Goal: Book appointment/travel/reservation

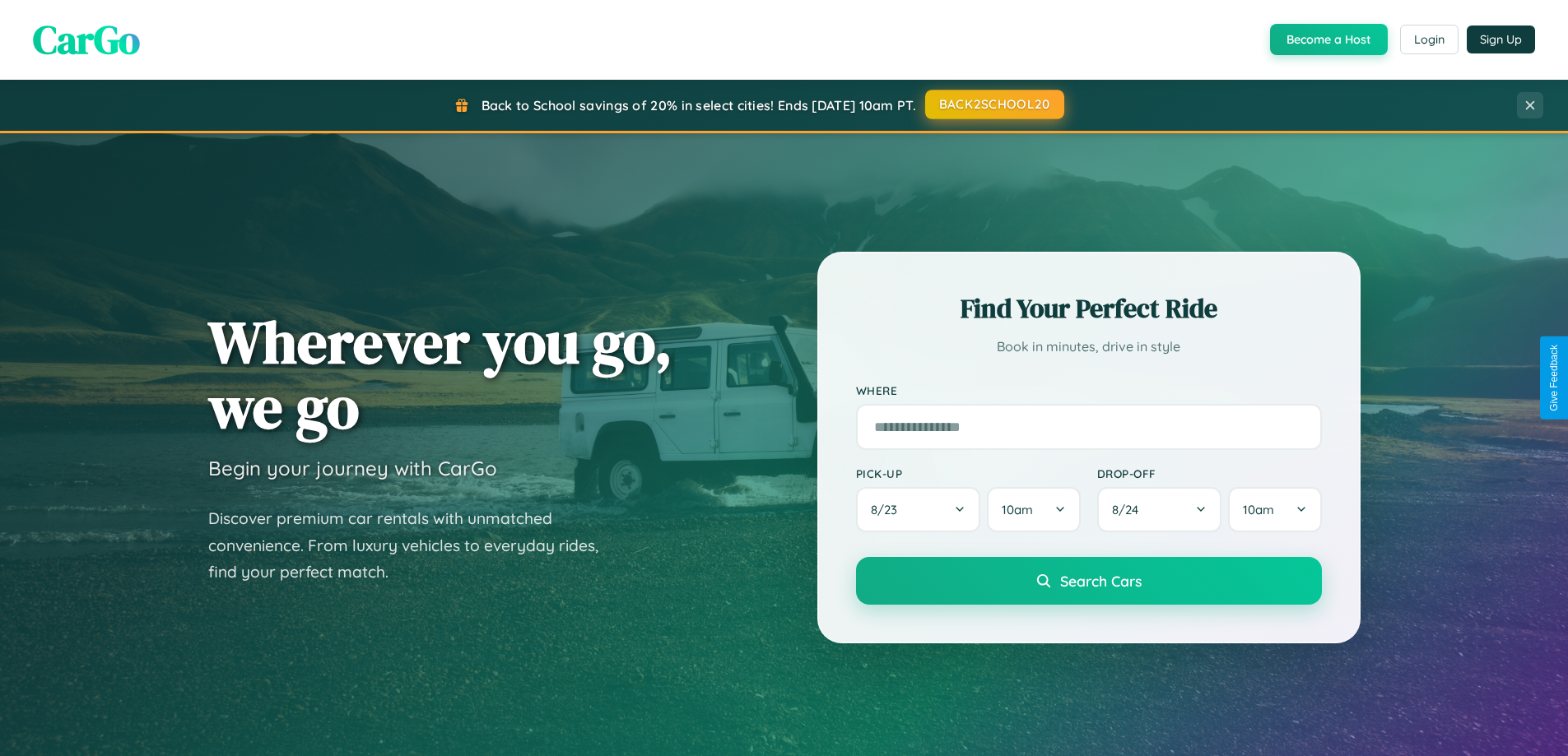
click at [994, 105] on button "BACK2SCHOOL20" at bounding box center [994, 105] width 139 height 30
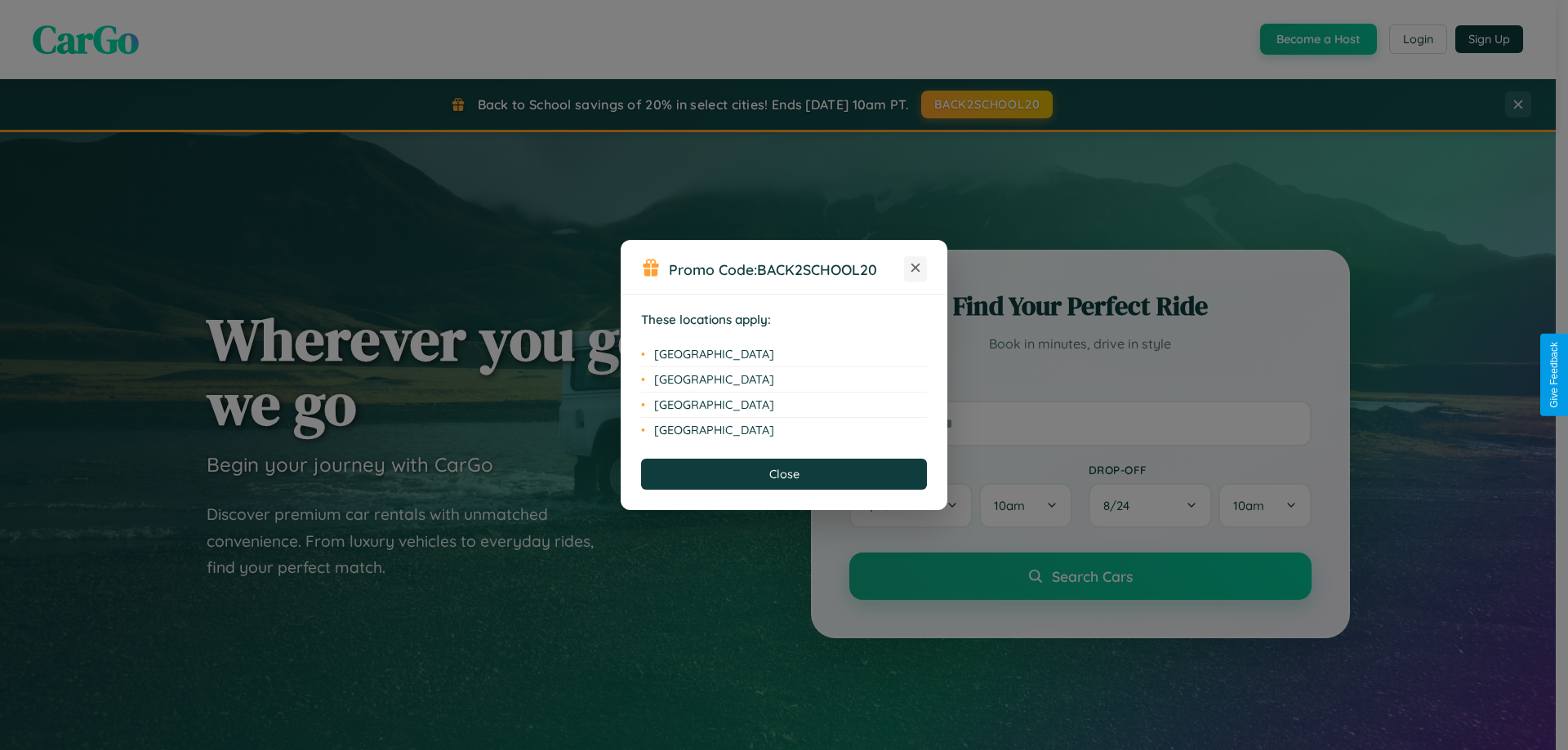
click at [916, 268] on icon at bounding box center [916, 267] width 9 height 9
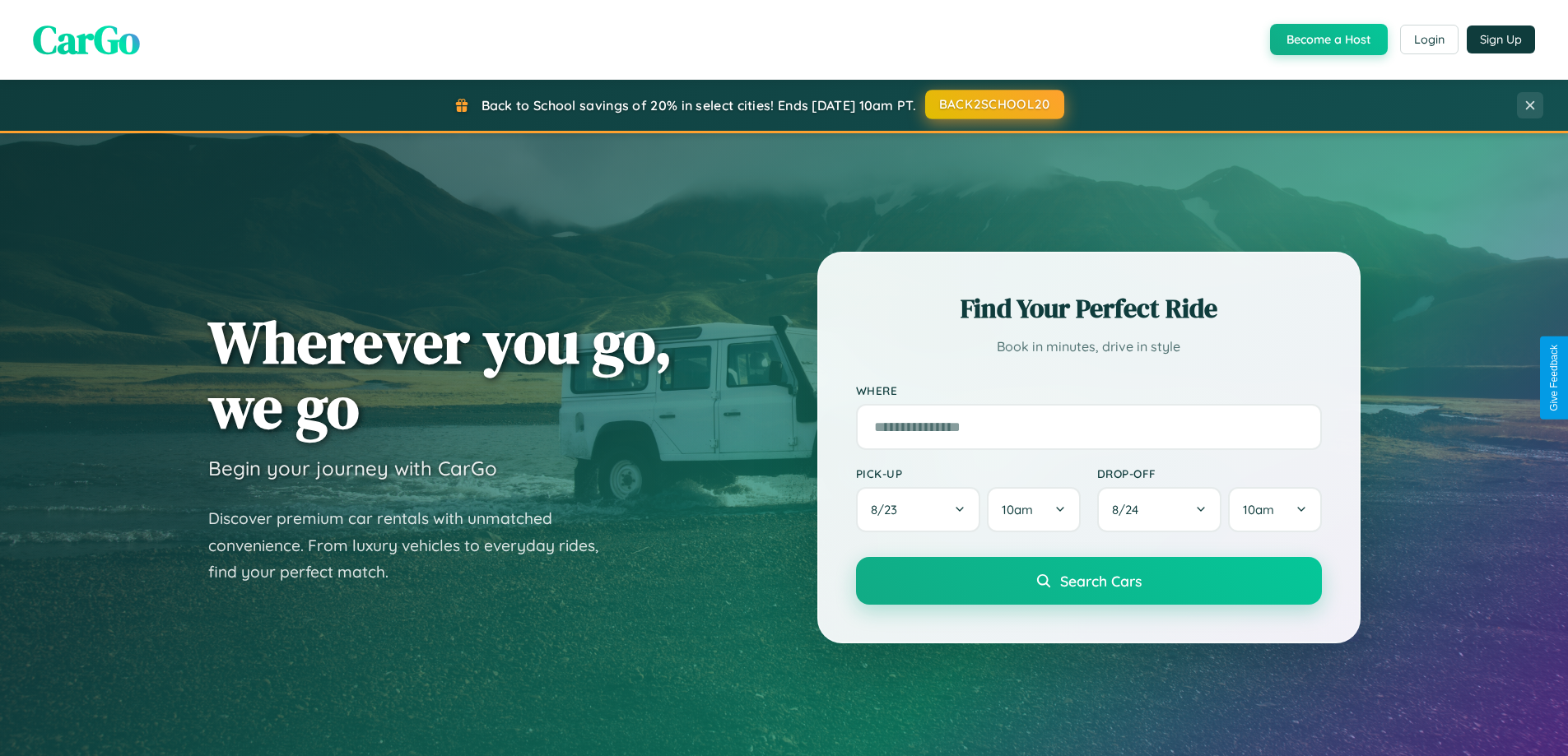
click at [994, 105] on button "BACK2SCHOOL20" at bounding box center [994, 105] width 139 height 30
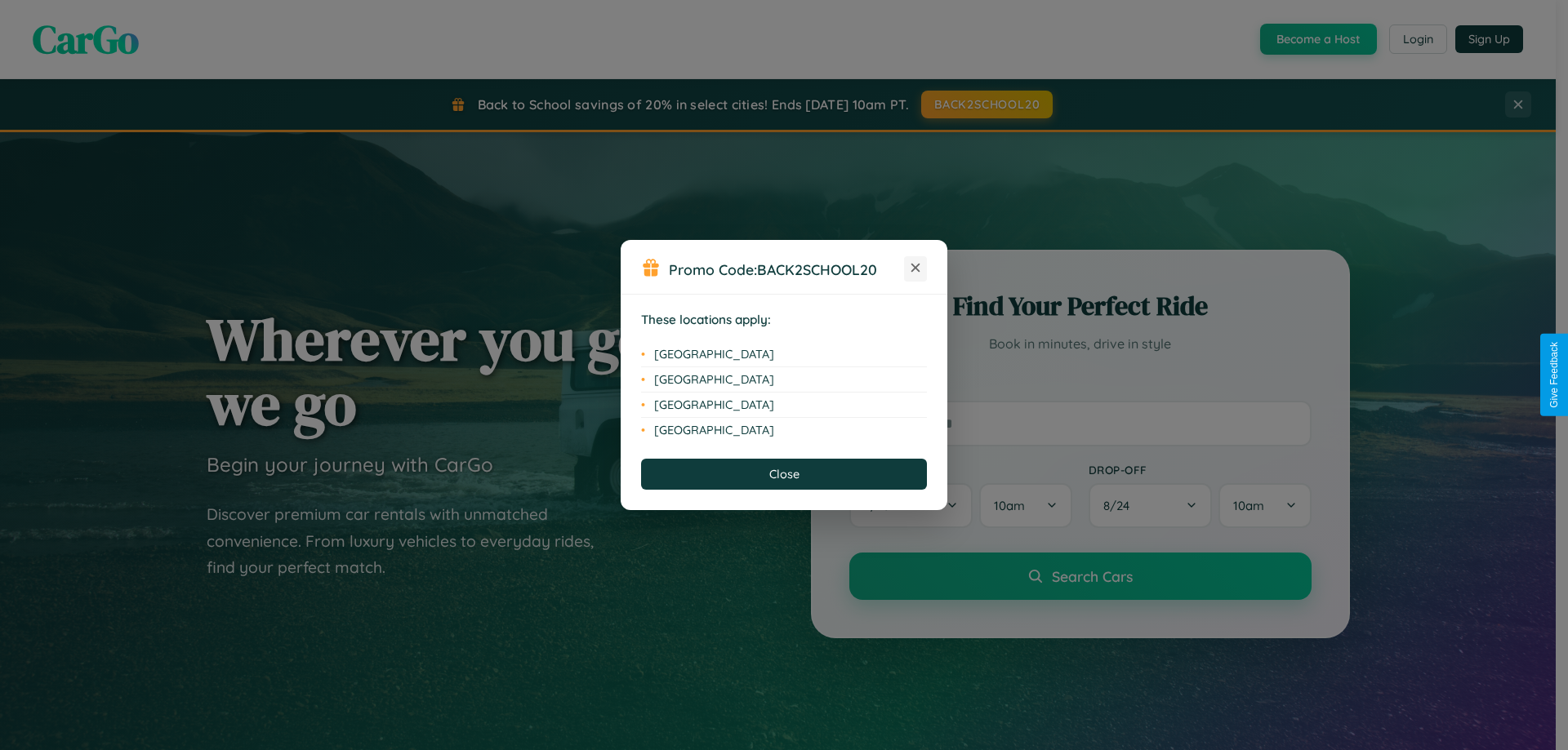
click at [916, 268] on icon at bounding box center [916, 267] width 9 height 9
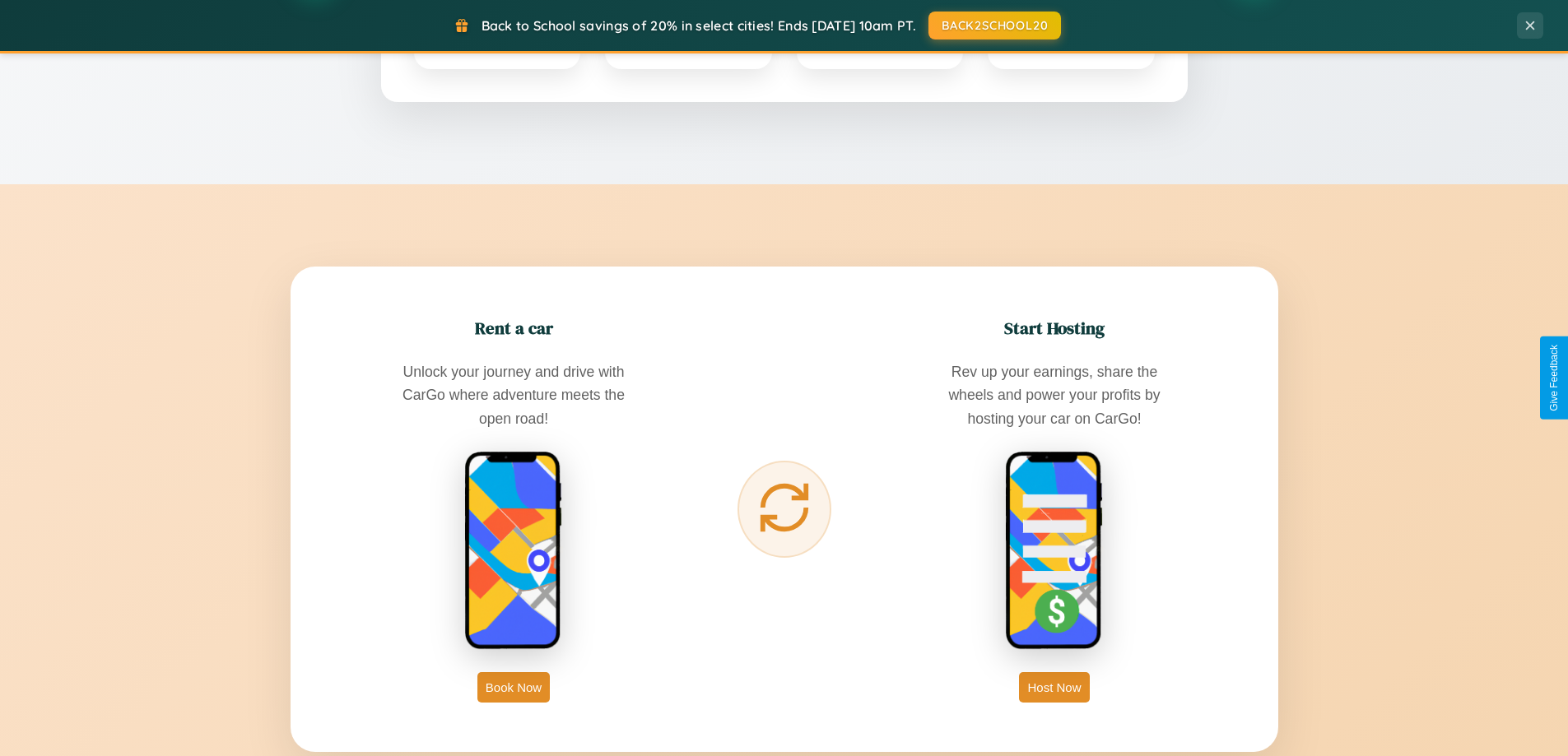
scroll to position [2644, 0]
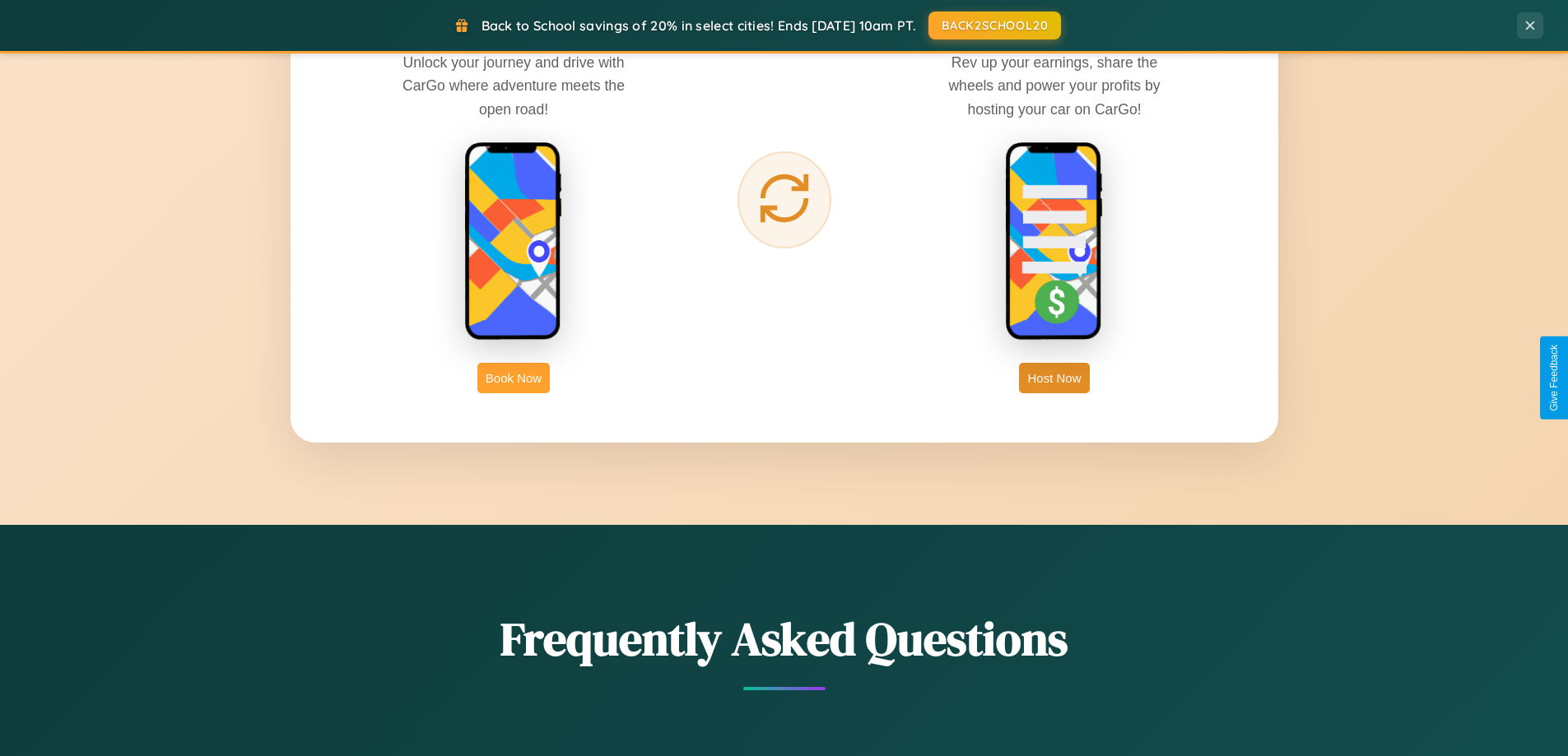
click at [513, 378] on button "Book Now" at bounding box center [513, 378] width 72 height 31
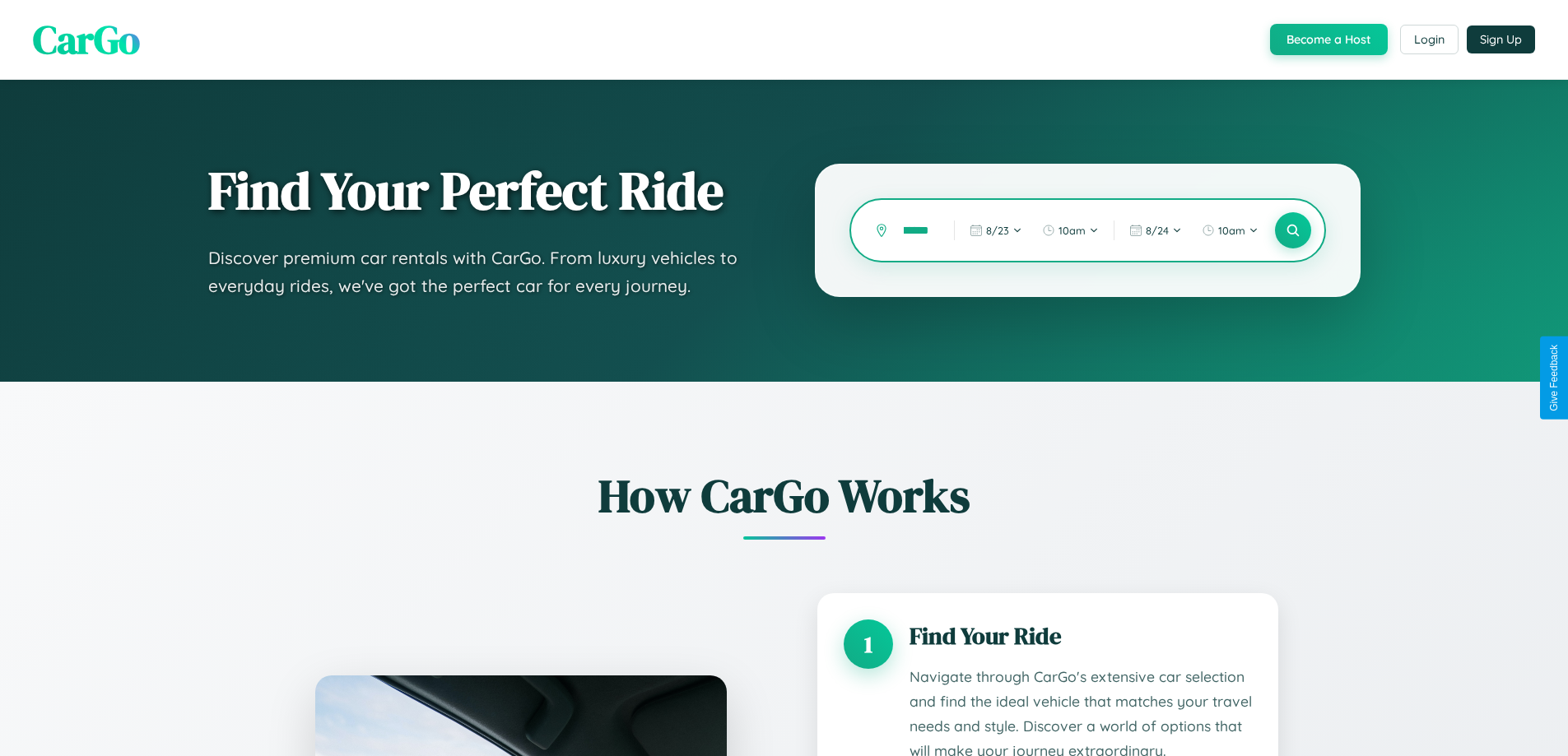
type input "********"
